Goal: Information Seeking & Learning: Learn about a topic

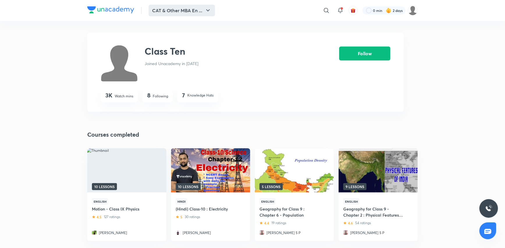
click at [208, 10] on icon "button" at bounding box center [207, 10] width 7 height 7
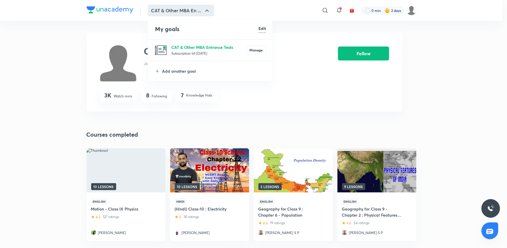
click at [216, 49] on p "CAT & Other MBA Entrance Tests" at bounding box center [208, 47] width 75 height 6
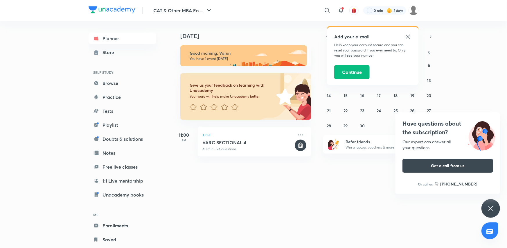
click at [493, 210] on icon at bounding box center [491, 208] width 7 height 7
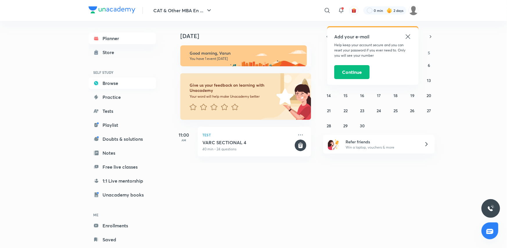
click at [119, 83] on link "Browse" at bounding box center [122, 83] width 67 height 12
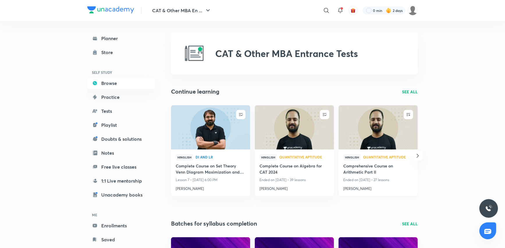
click at [357, 165] on h4 "Comprehensive Course on Arithmetic Part II" at bounding box center [378, 169] width 70 height 13
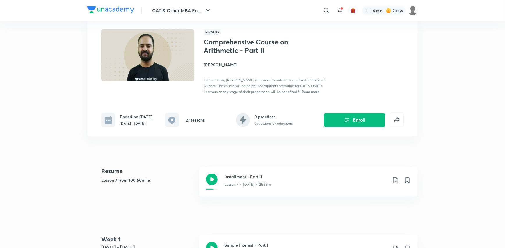
scroll to position [58, 0]
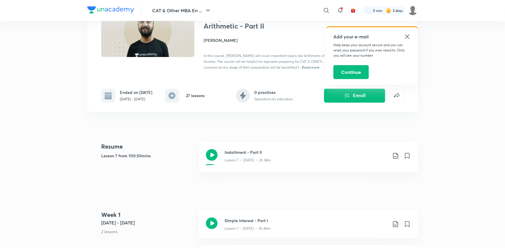
click at [410, 36] on icon at bounding box center [406, 36] width 7 height 7
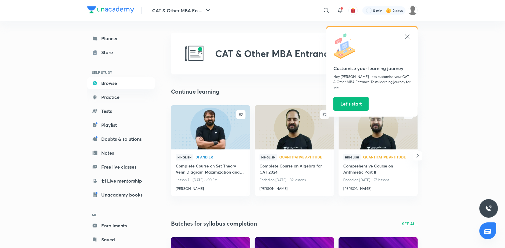
click at [417, 154] on icon "button" at bounding box center [417, 155] width 7 height 7
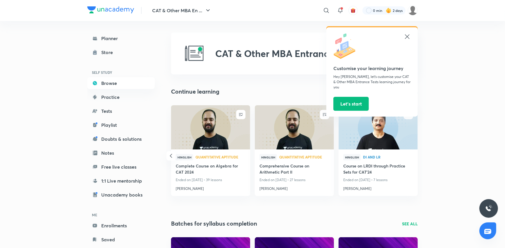
click at [407, 36] on icon at bounding box center [407, 36] width 4 height 4
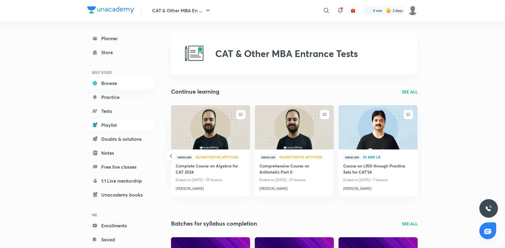
scroll to position [14, 0]
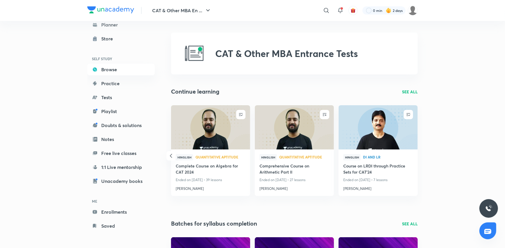
click at [406, 89] on p "SEE ALL" at bounding box center [410, 92] width 16 height 6
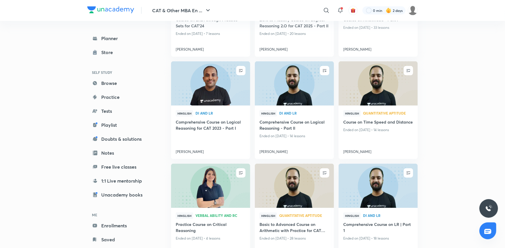
scroll to position [233, 0]
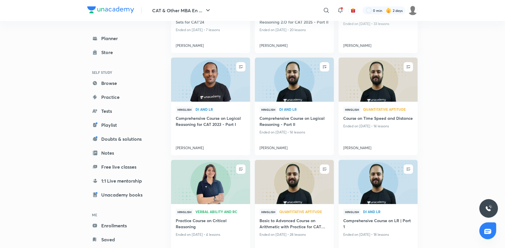
click at [275, 222] on h4 "Basic to Advanced Course on Arithmetic with Practice for CAT 2024" at bounding box center [294, 223] width 70 height 13
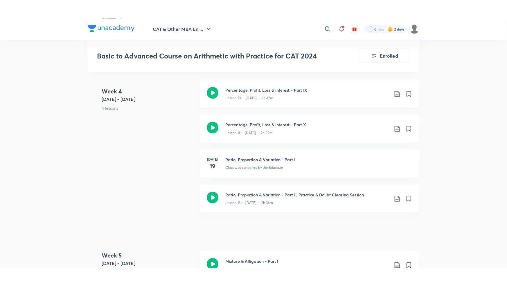
scroll to position [698, 0]
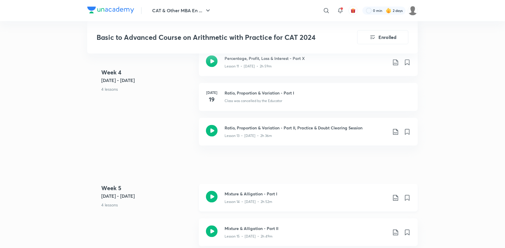
click at [293, 195] on h3 "Mixture & Alligation - Part I" at bounding box center [305, 194] width 163 height 6
